Goal: Find specific page/section: Find specific page/section

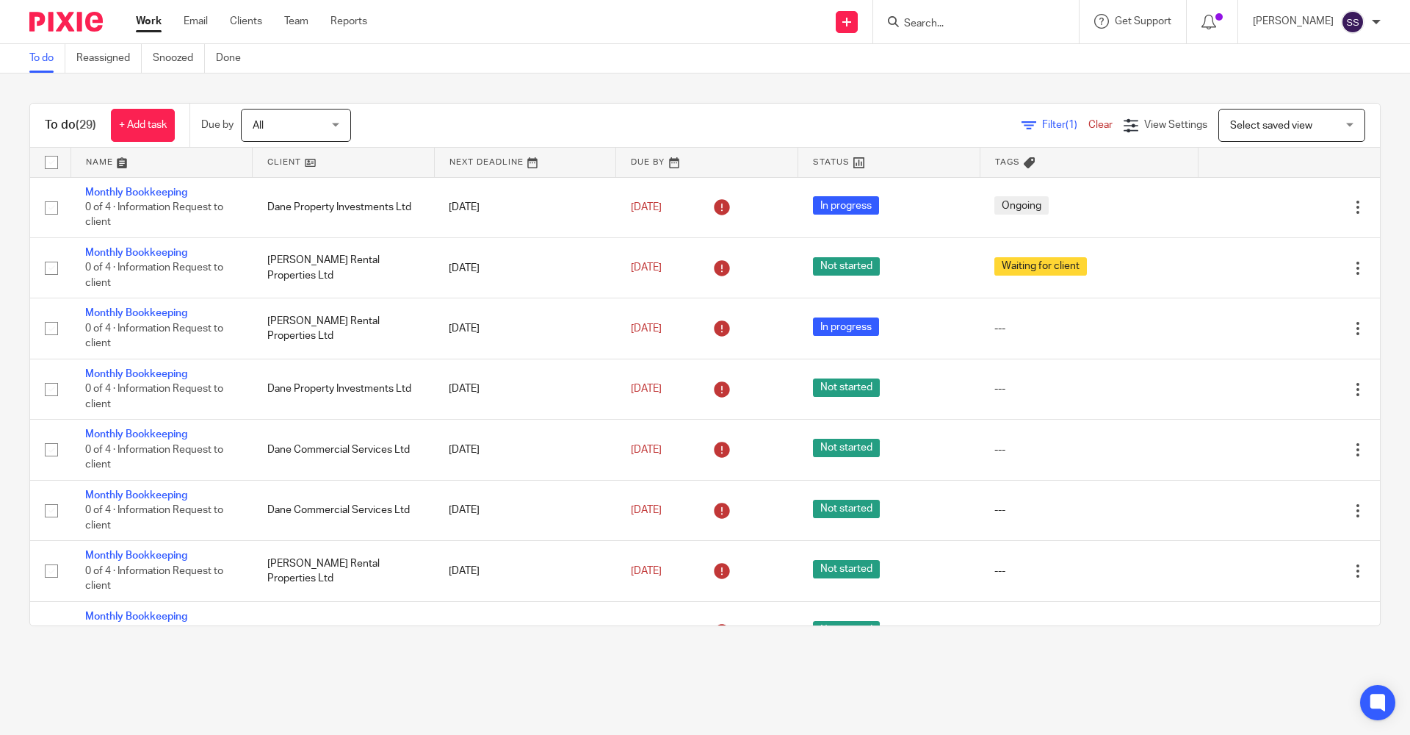
click at [973, 31] on form at bounding box center [981, 21] width 156 height 18
click at [926, 18] on input "Search" at bounding box center [969, 24] width 132 height 13
type input "r"
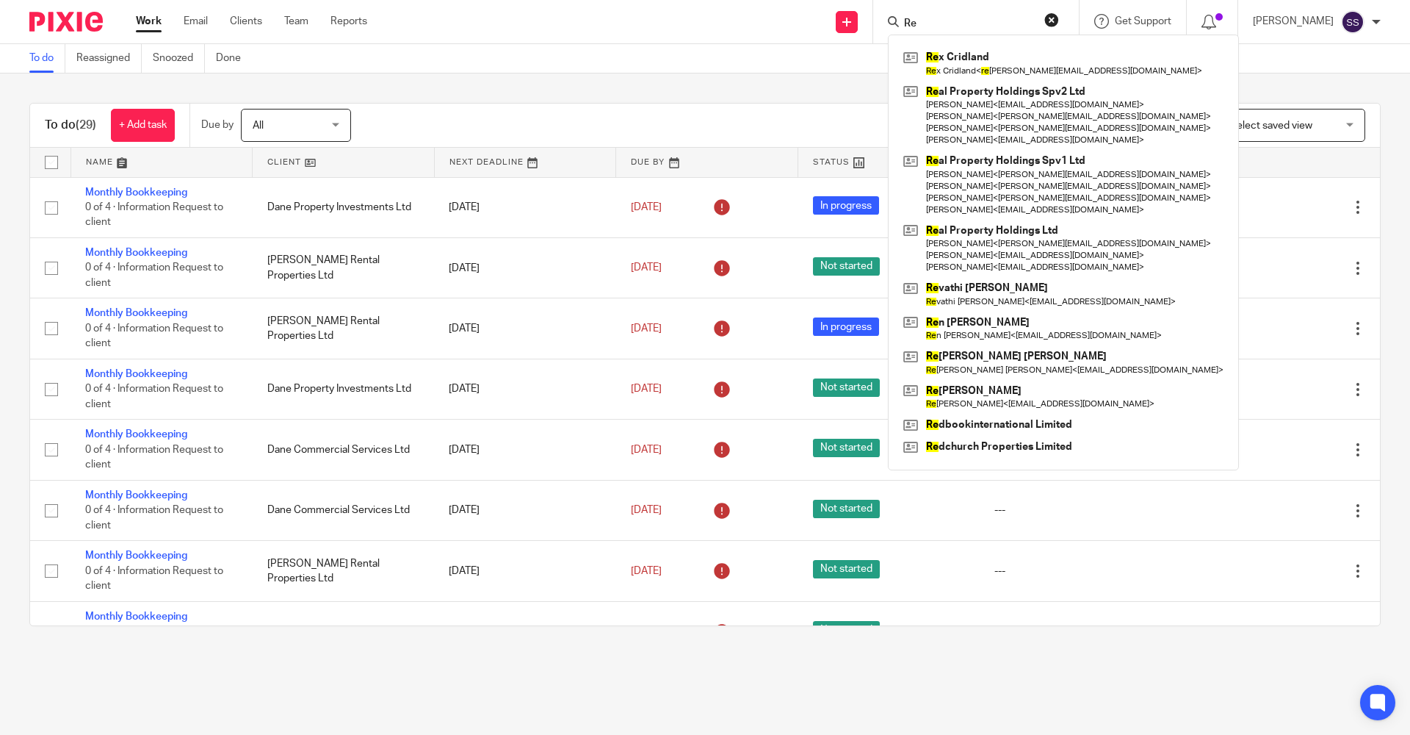
type input "R"
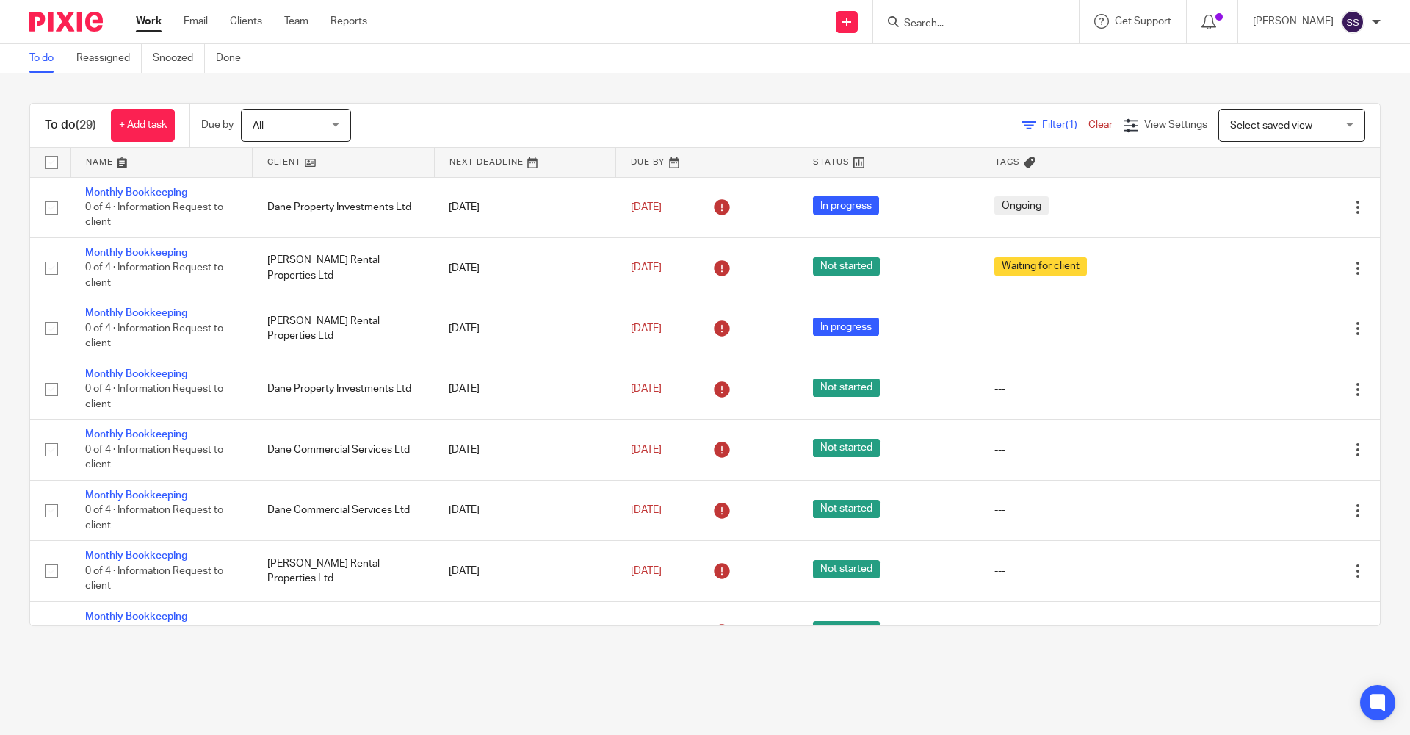
click at [586, 29] on div "Send new email Create task Add client Get Support Contact Support Help Document…" at bounding box center [899, 21] width 1021 height 43
click at [914, 14] on form at bounding box center [981, 21] width 156 height 18
click at [941, 16] on form at bounding box center [981, 21] width 156 height 18
click at [920, 23] on input "Search" at bounding box center [969, 24] width 132 height 13
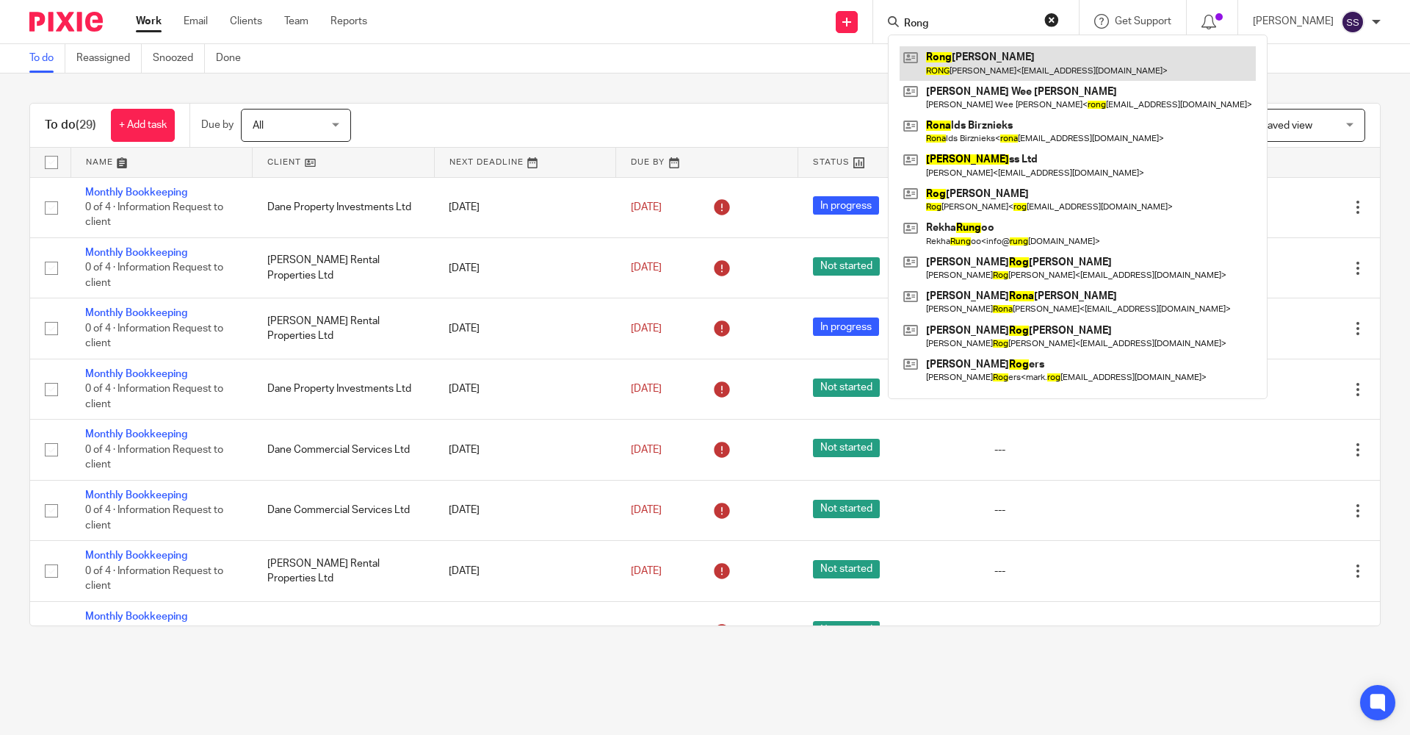
type input "Rong"
click at [922, 64] on link at bounding box center [1078, 63] width 356 height 34
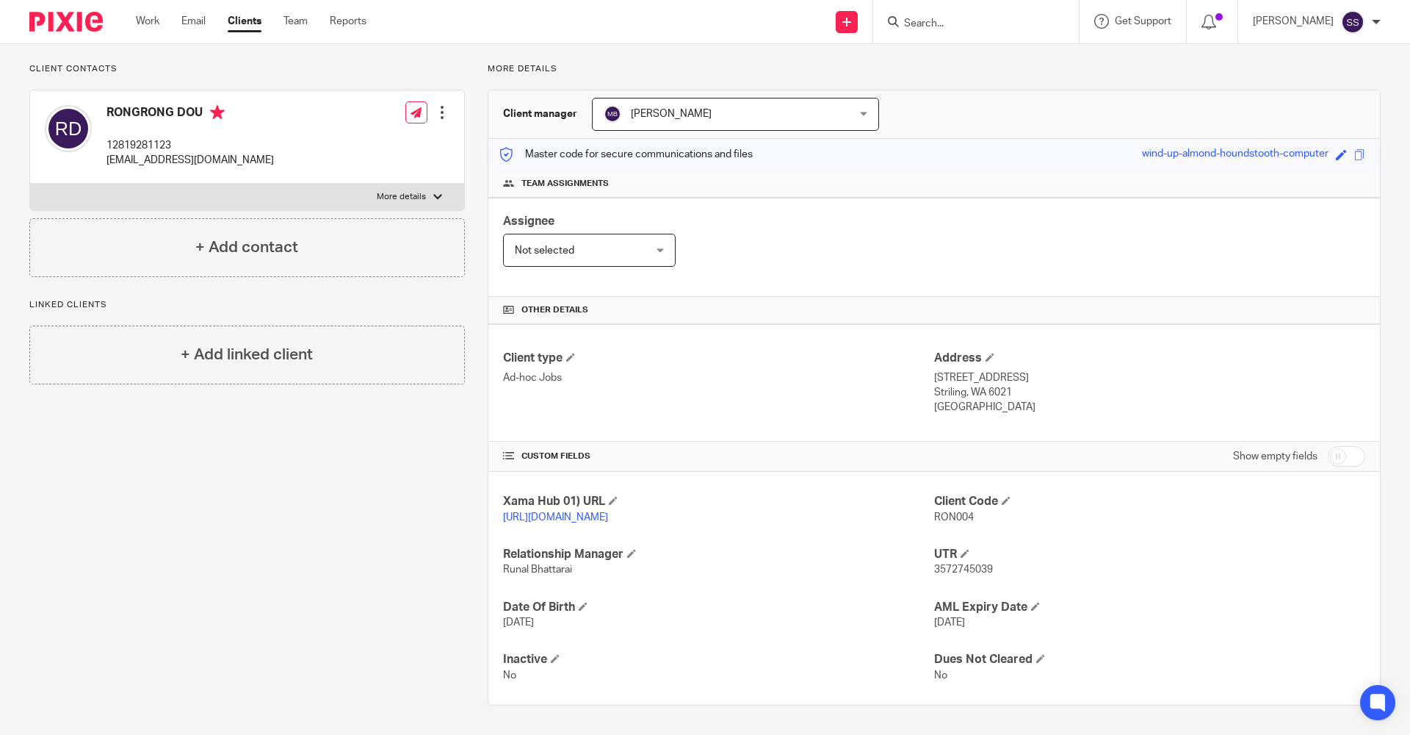
scroll to position [109, 0]
